Goal: Task Accomplishment & Management: Use online tool/utility

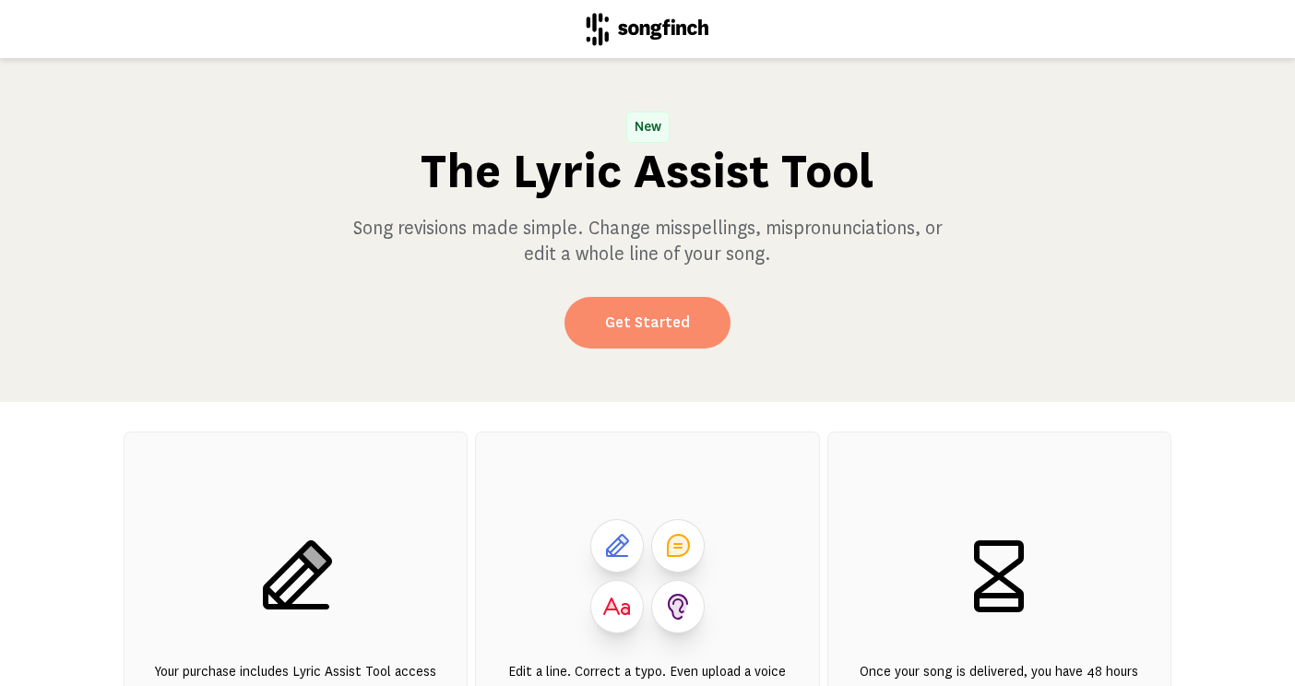
click at [647, 335] on link "Get Started" at bounding box center [647, 323] width 166 height 52
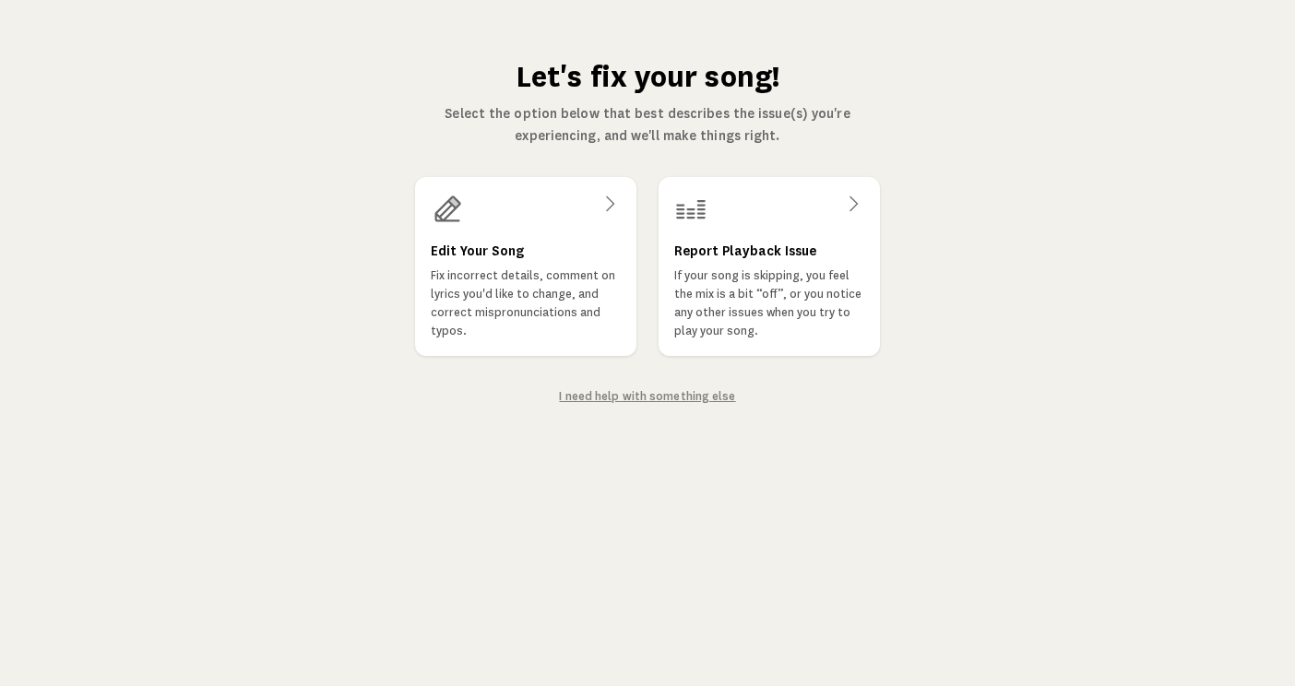
click at [651, 394] on link "I need help with something else" at bounding box center [647, 396] width 176 height 16
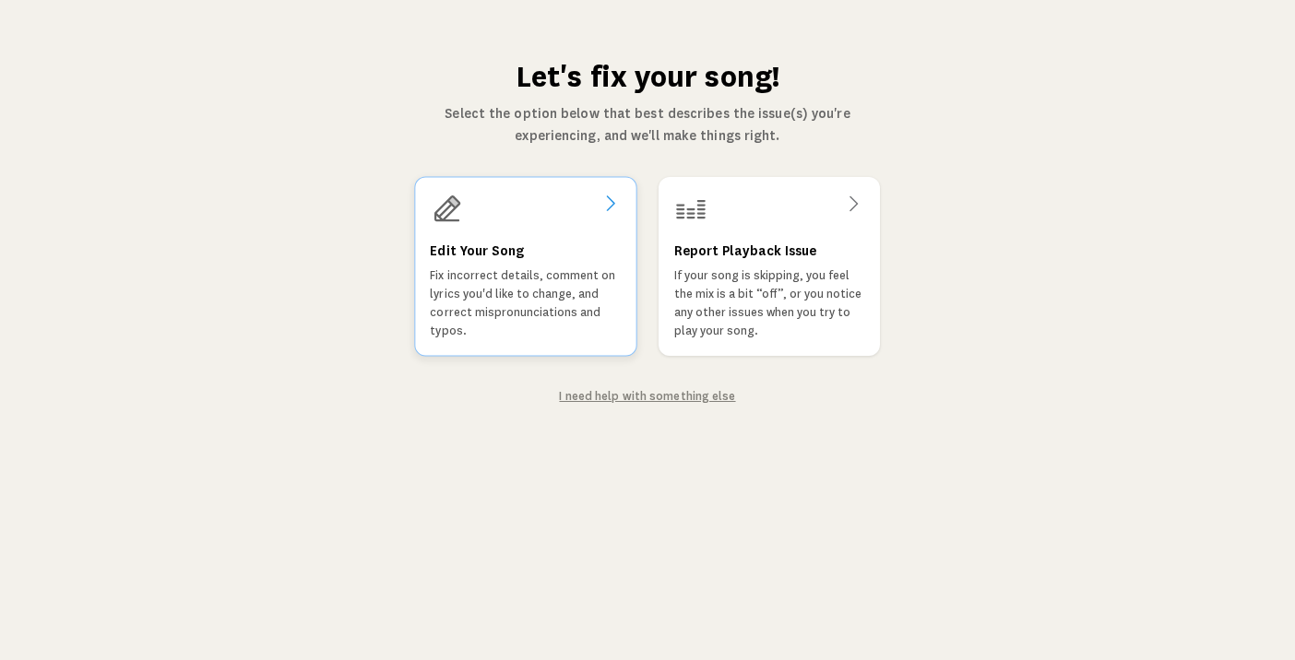
click at [616, 203] on icon at bounding box center [609, 204] width 22 height 22
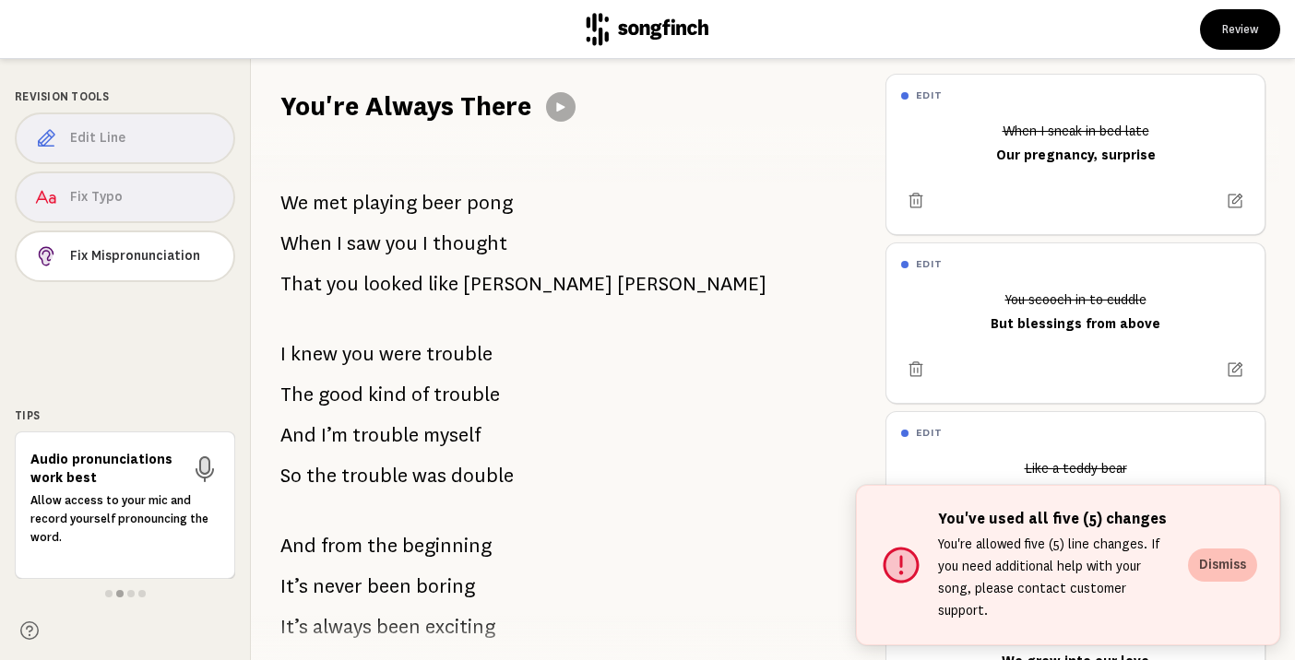
click at [1217, 566] on button "Dismiss" at bounding box center [1222, 565] width 69 height 33
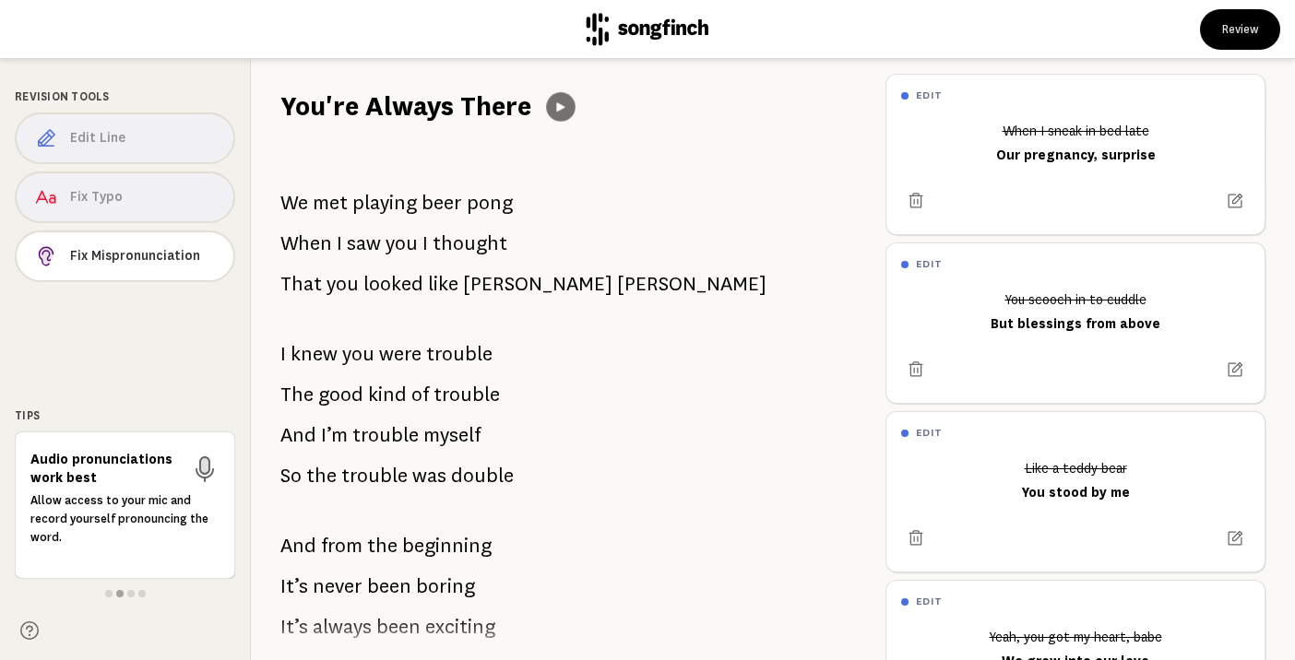
click at [560, 102] on icon at bounding box center [560, 107] width 15 height 15
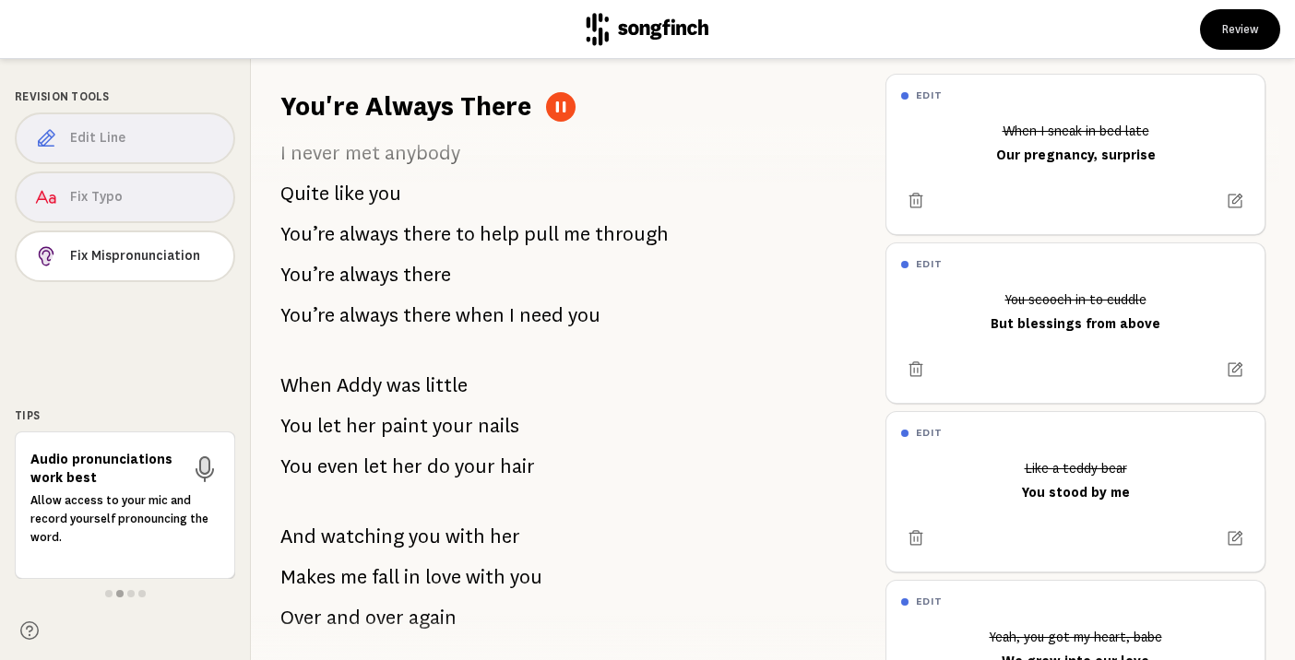
scroll to position [3104, 0]
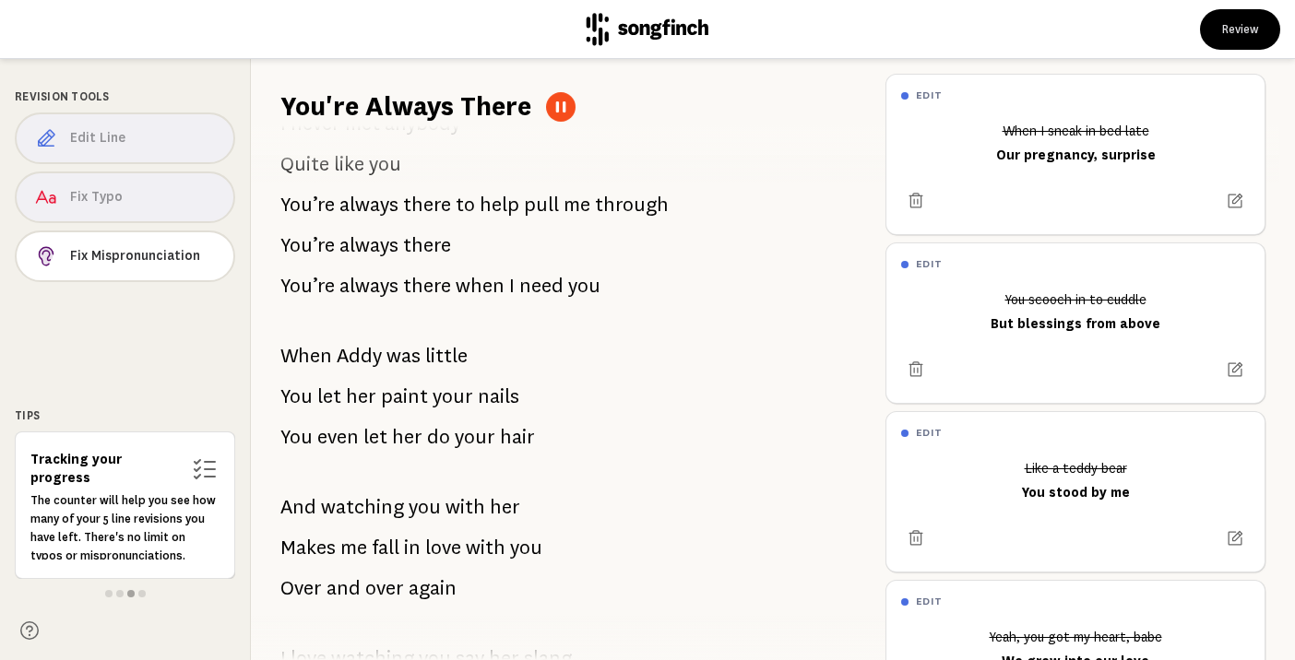
click at [553, 115] on button at bounding box center [561, 107] width 30 height 30
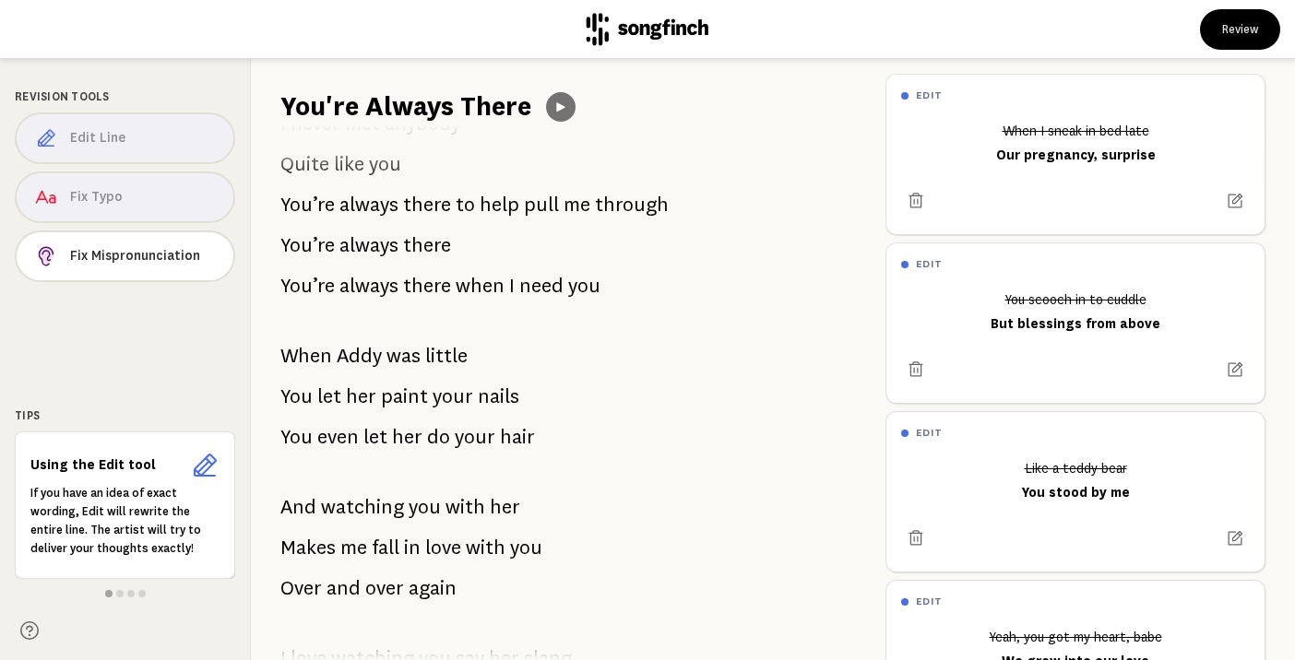
click at [558, 109] on icon at bounding box center [560, 106] width 8 height 9
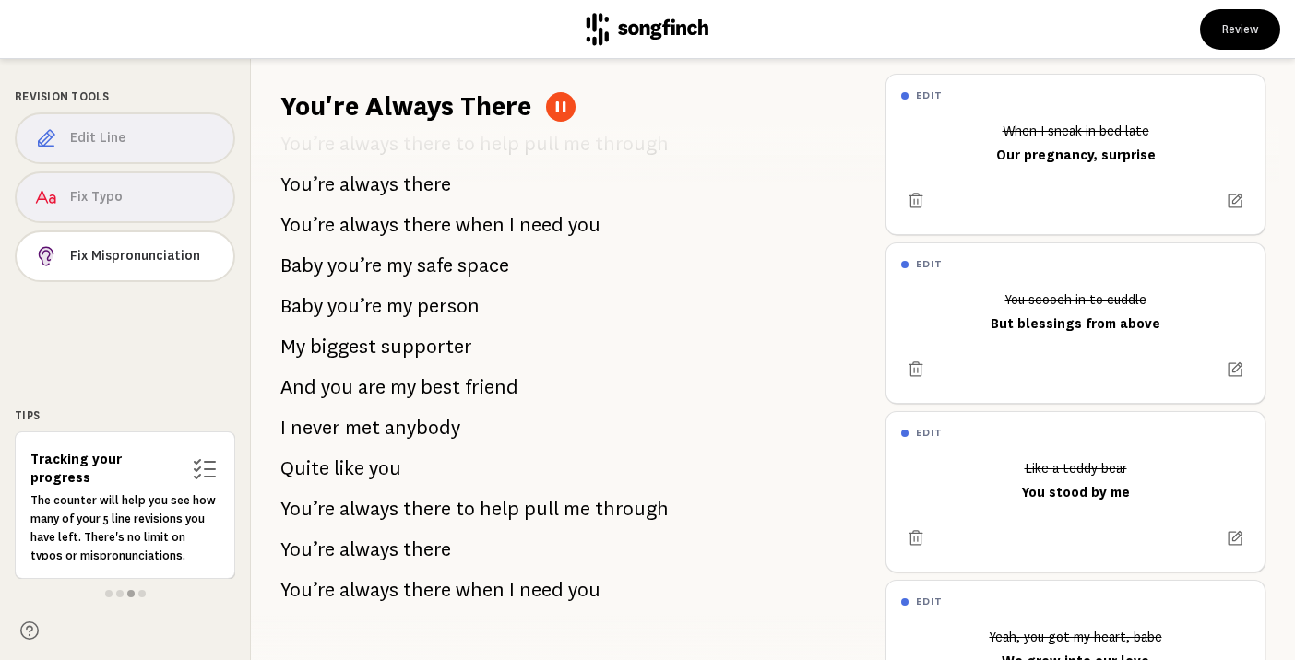
scroll to position [4561, 0]
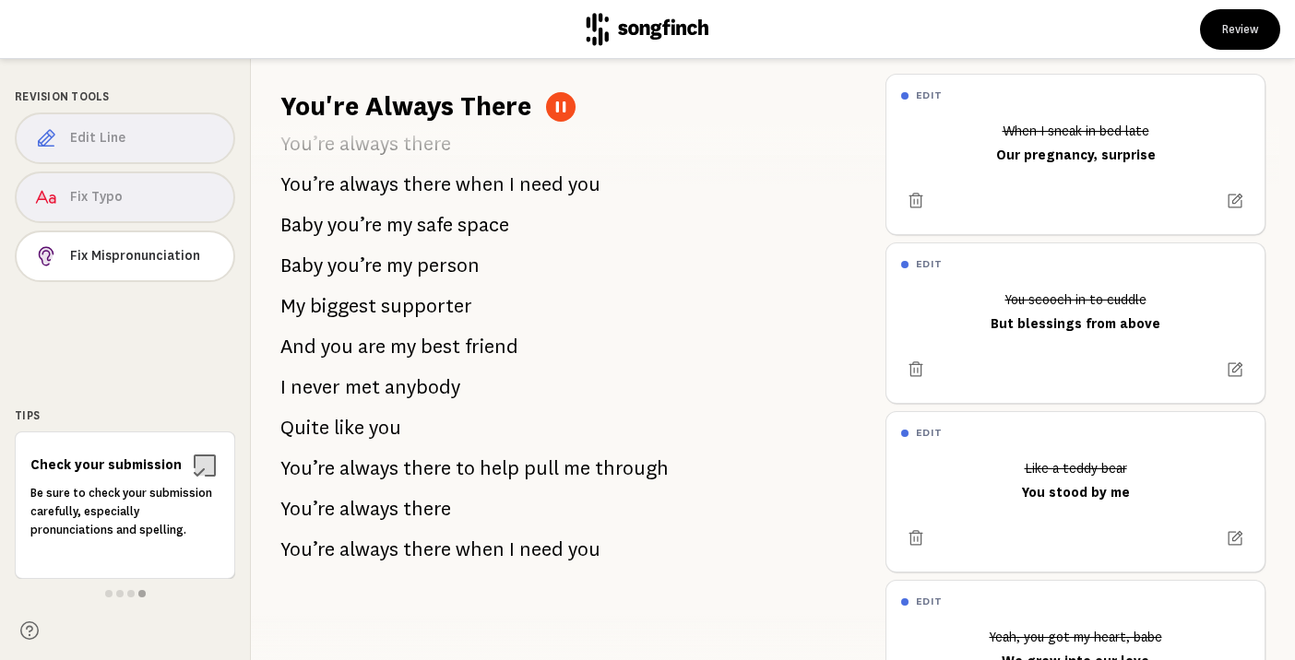
click at [567, 108] on button at bounding box center [561, 107] width 30 height 30
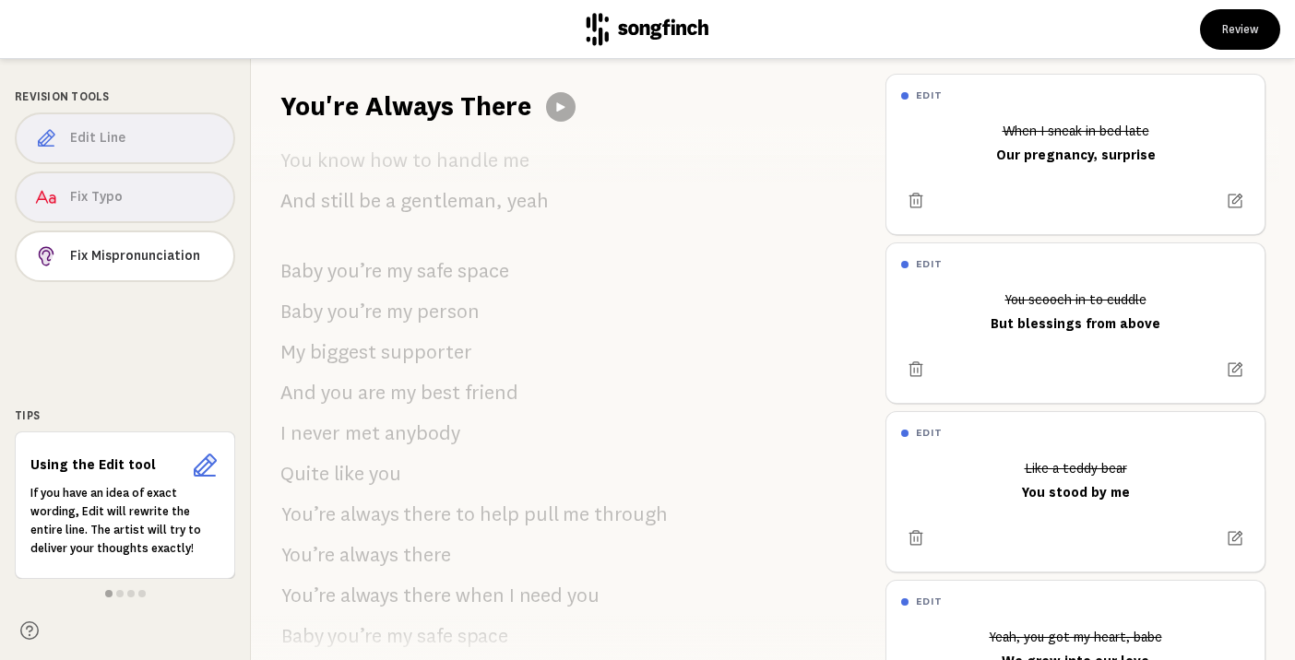
scroll to position [62, 0]
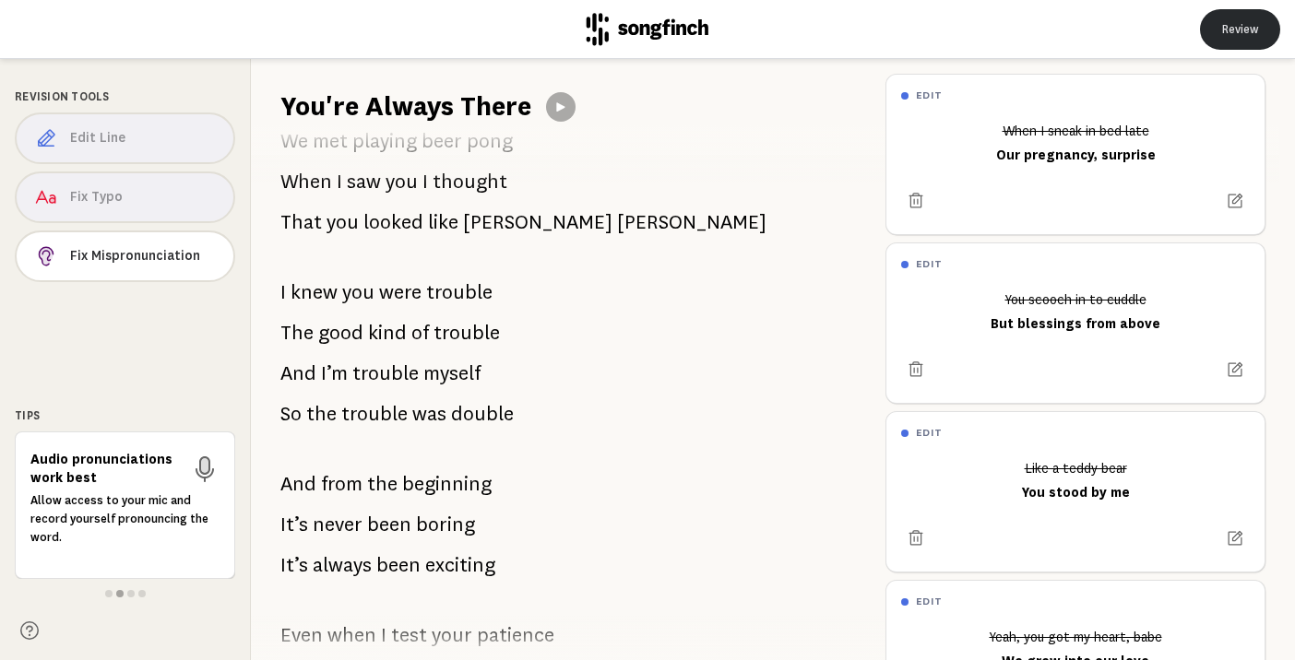
click at [1242, 39] on button "Review" at bounding box center [1240, 29] width 80 height 41
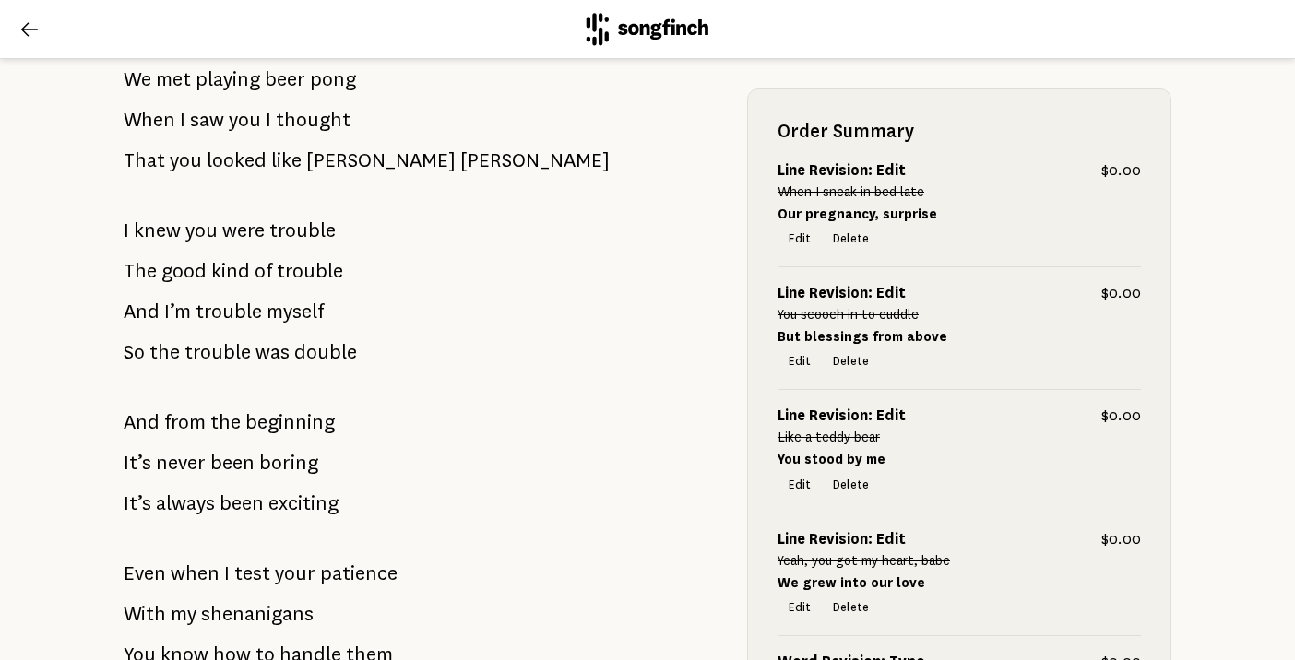
scroll to position [325, 0]
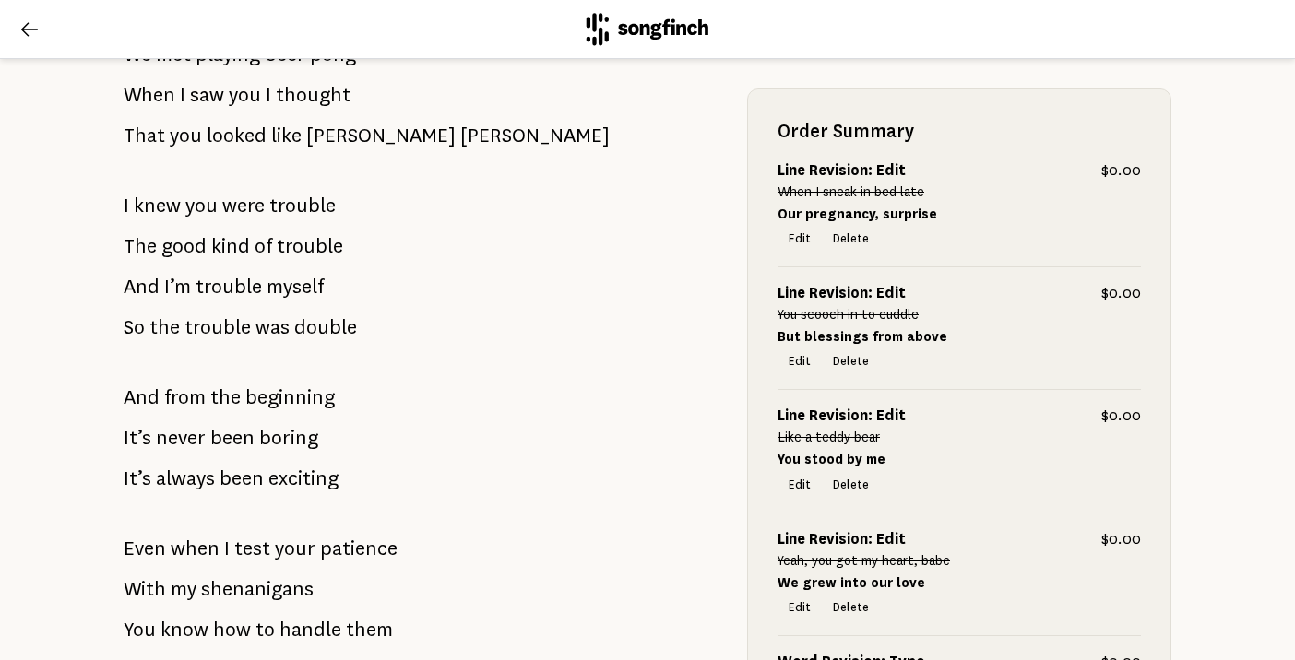
click at [33, 34] on icon at bounding box center [29, 29] width 22 height 22
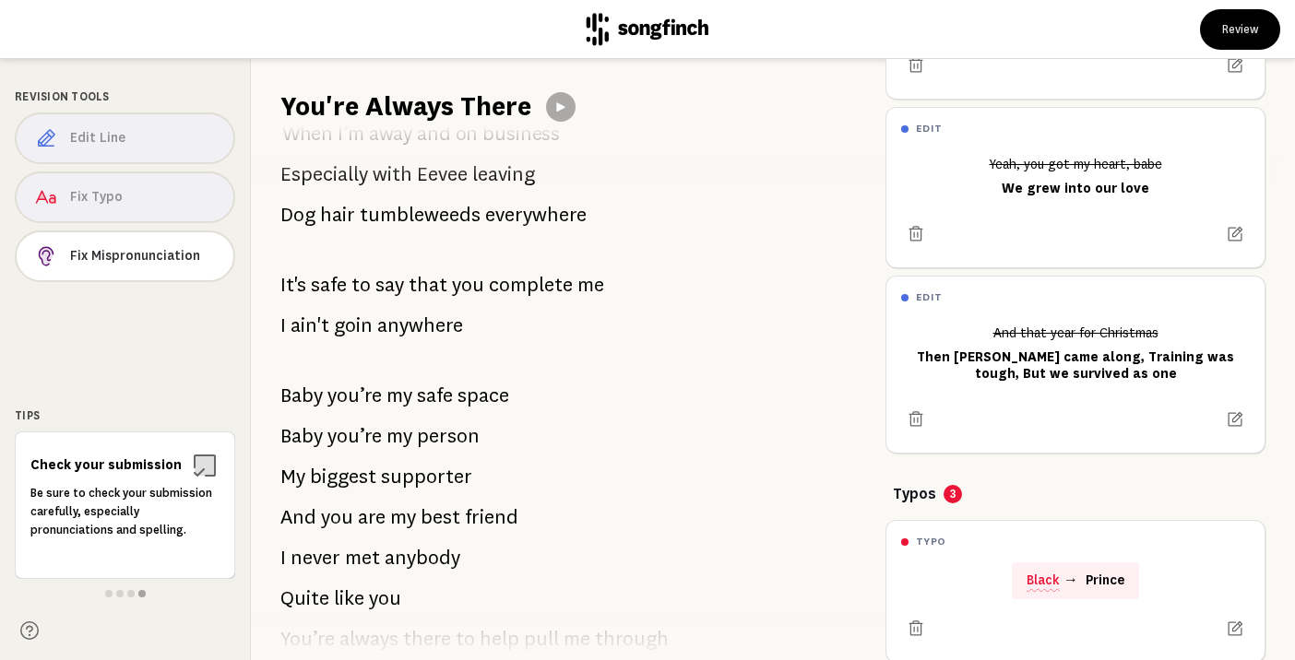
scroll to position [3951, 0]
